Goal: Task Accomplishment & Management: Manage account settings

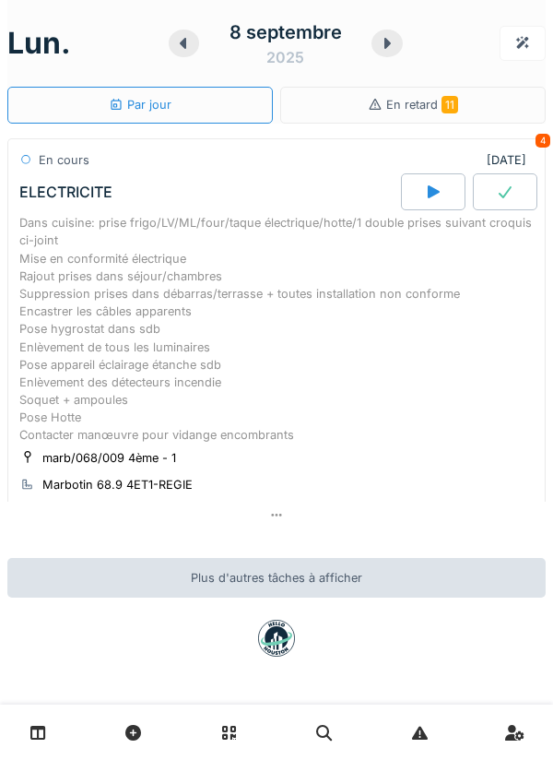
click at [28, 727] on link at bounding box center [38, 732] width 47 height 43
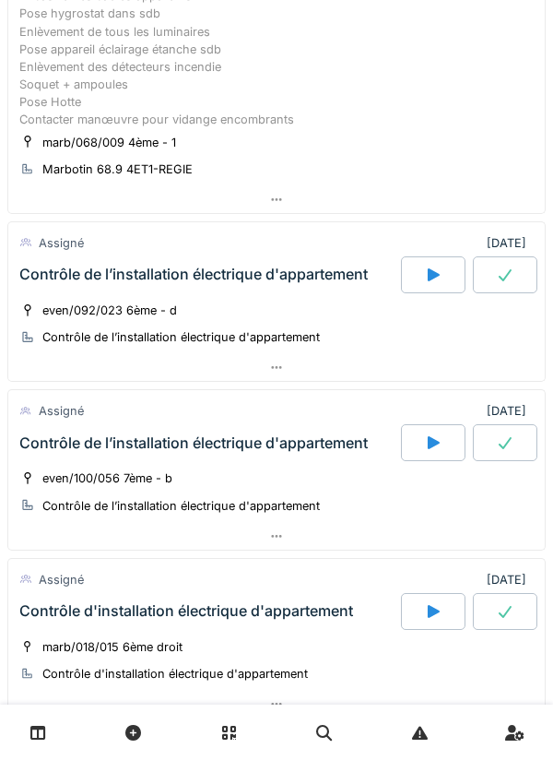
scroll to position [347, 0]
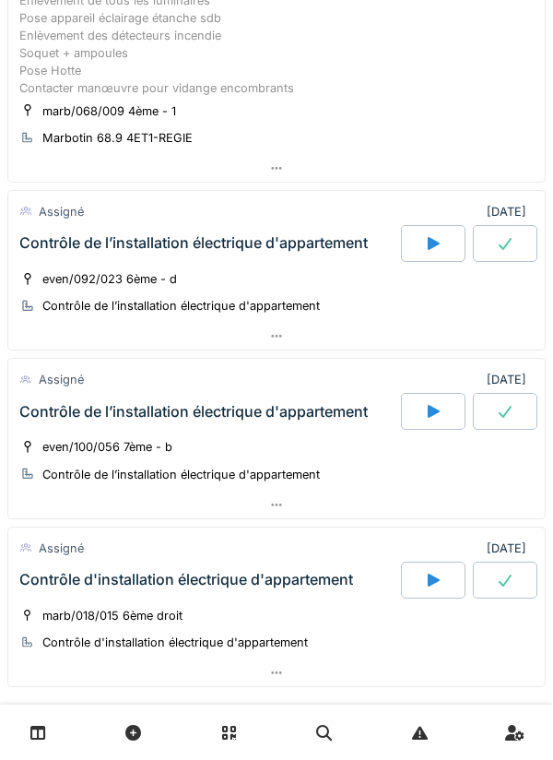
click at [131, 228] on div "Contrôle de l’installation électrique d'appartement" at bounding box center [208, 243] width 385 height 37
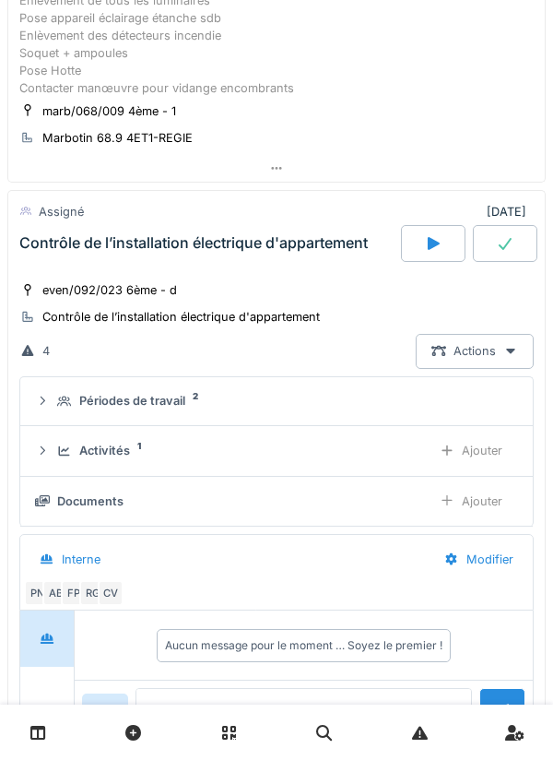
scroll to position [463, 0]
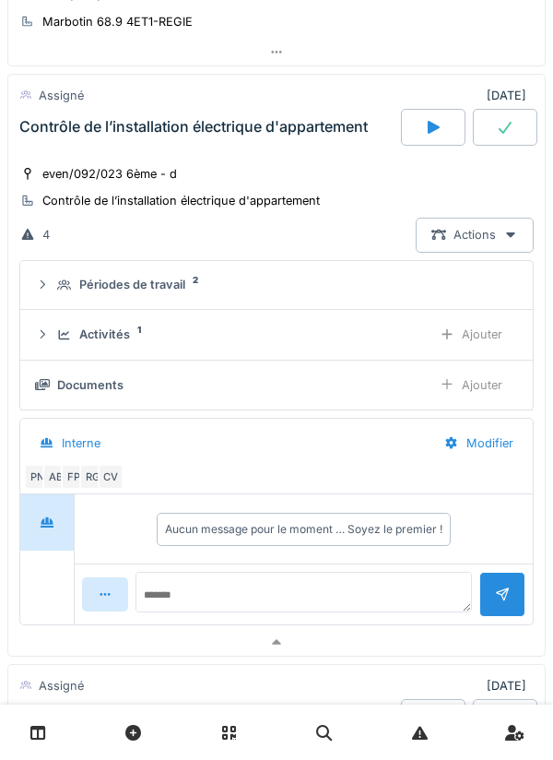
click at [33, 735] on icon at bounding box center [38, 733] width 16 height 16
click at [24, 748] on link at bounding box center [38, 732] width 47 height 43
click at [30, 733] on link at bounding box center [38, 732] width 47 height 43
click at [48, 734] on link at bounding box center [38, 732] width 47 height 43
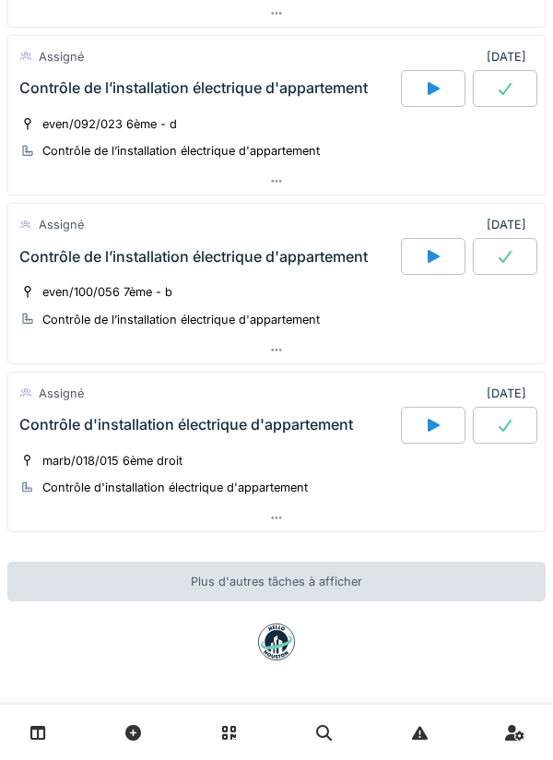
scroll to position [498, 0]
